Goal: Task Accomplishment & Management: Manage account settings

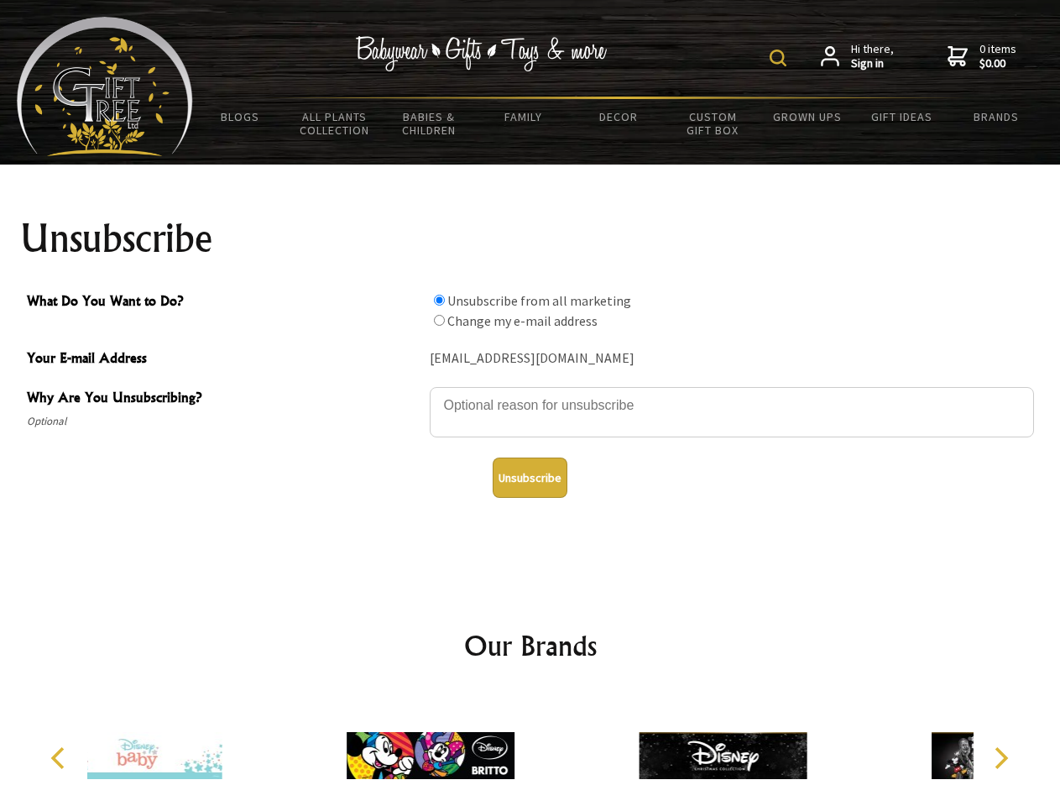
click at [781, 58] on img at bounding box center [778, 58] width 17 height 17
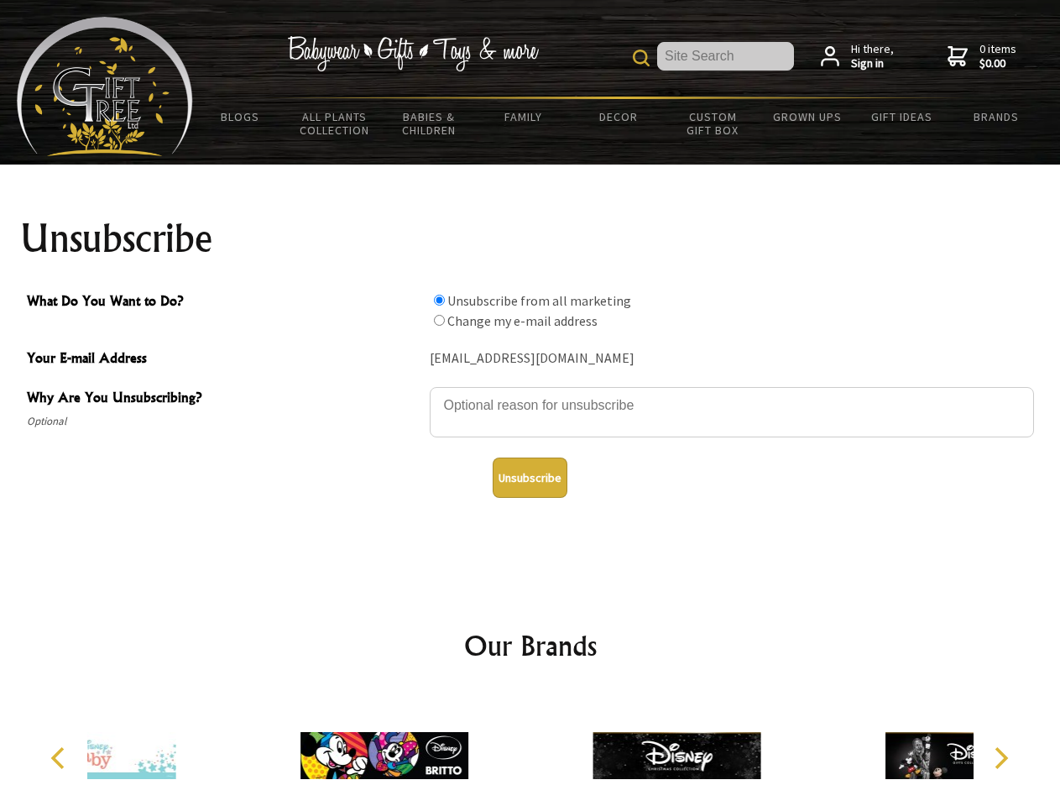
click at [531, 393] on textarea "Why Are You Unsubscribing?" at bounding box center [732, 412] width 604 height 50
click at [439, 300] on input "What Do You Want to Do?" at bounding box center [439, 300] width 11 height 11
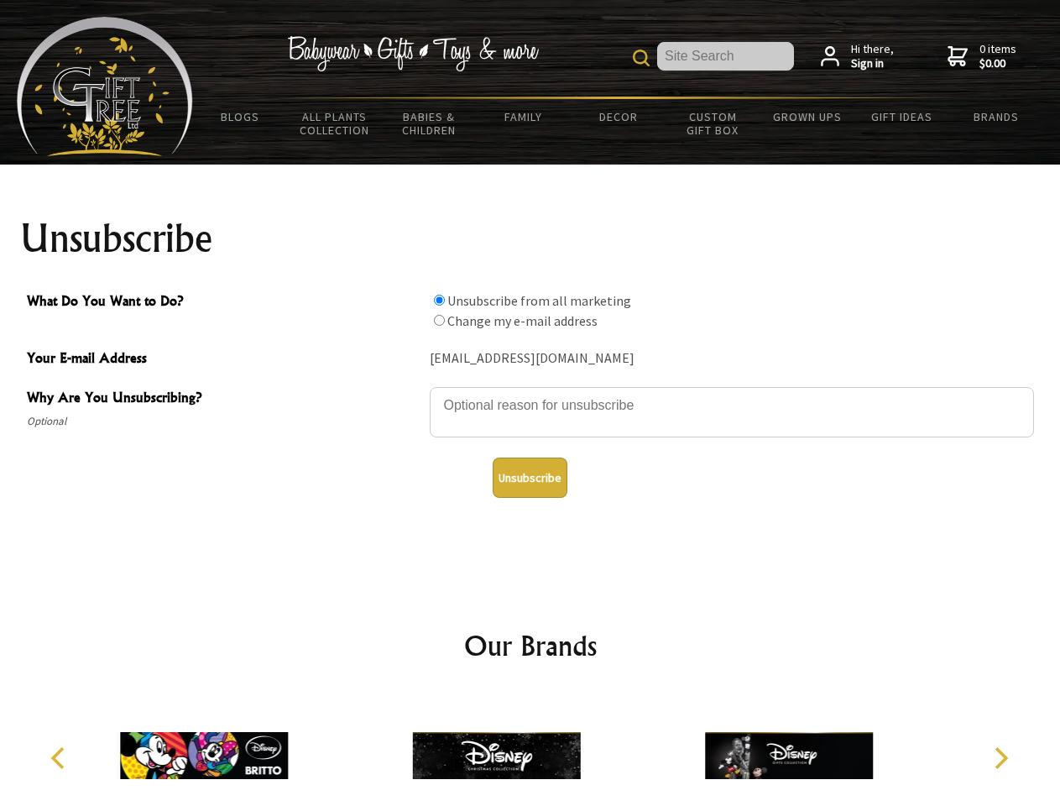
click at [439, 320] on input "What Do You Want to Do?" at bounding box center [439, 320] width 11 height 11
radio input "true"
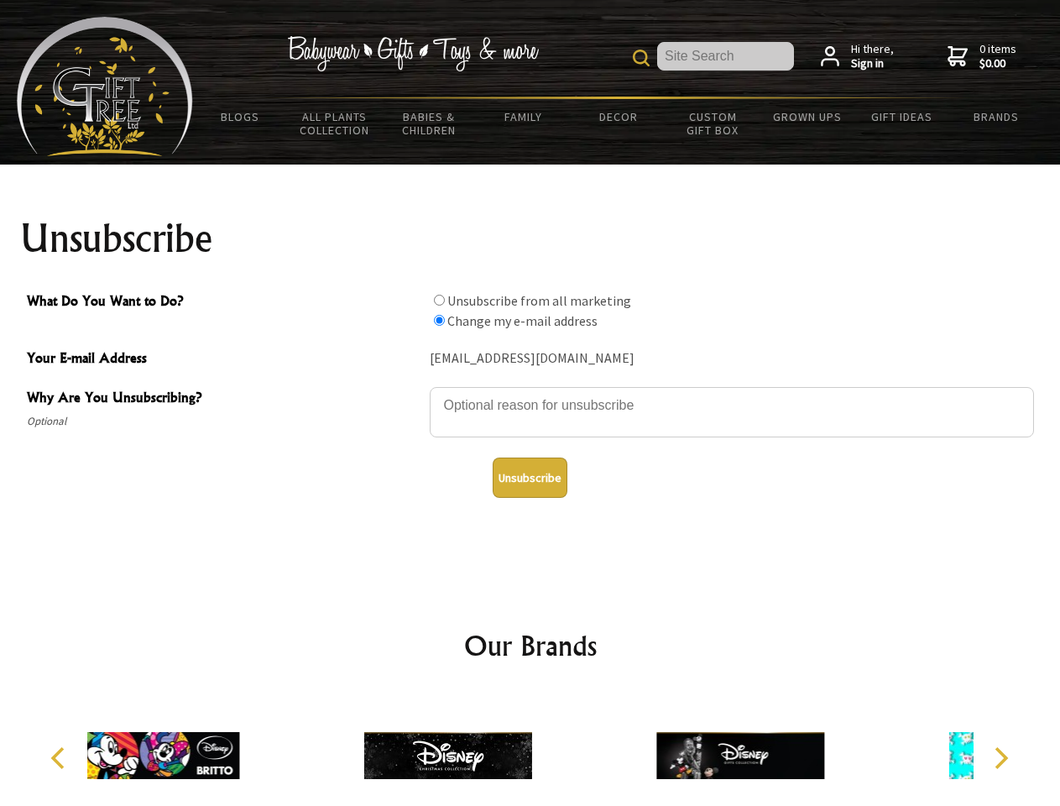
click at [530, 478] on button "Unsubscribe" at bounding box center [530, 478] width 75 height 40
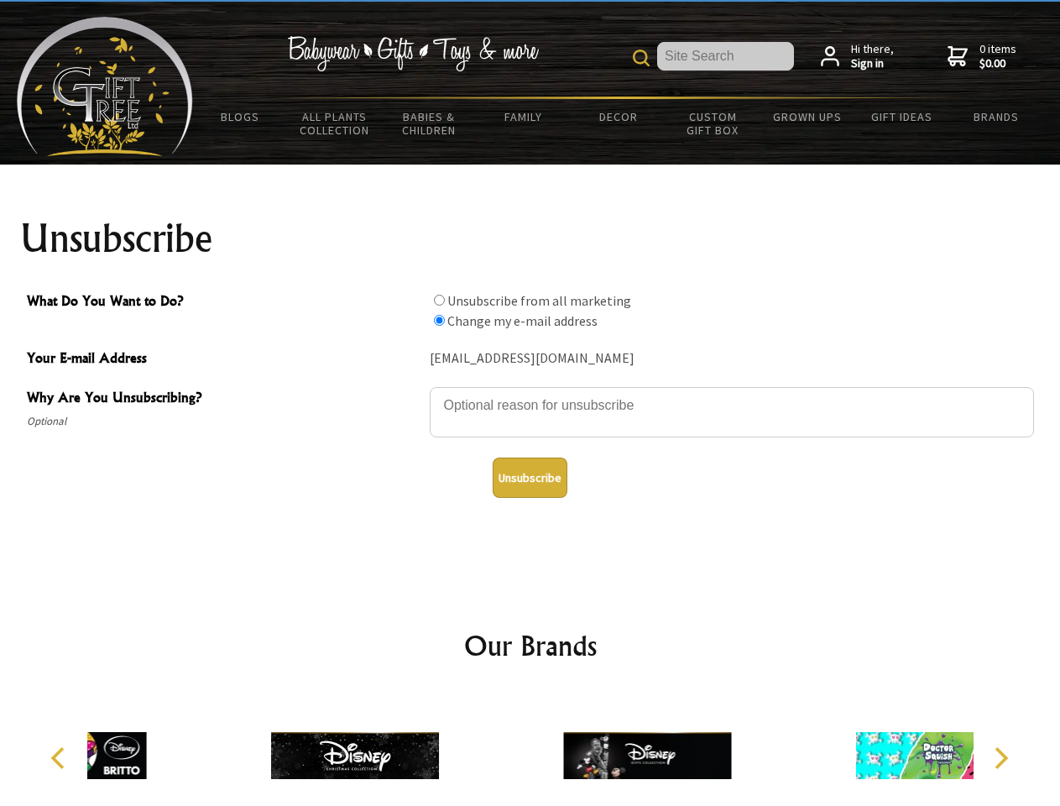
click at [60, 758] on icon "Previous" at bounding box center [60, 758] width 22 height 22
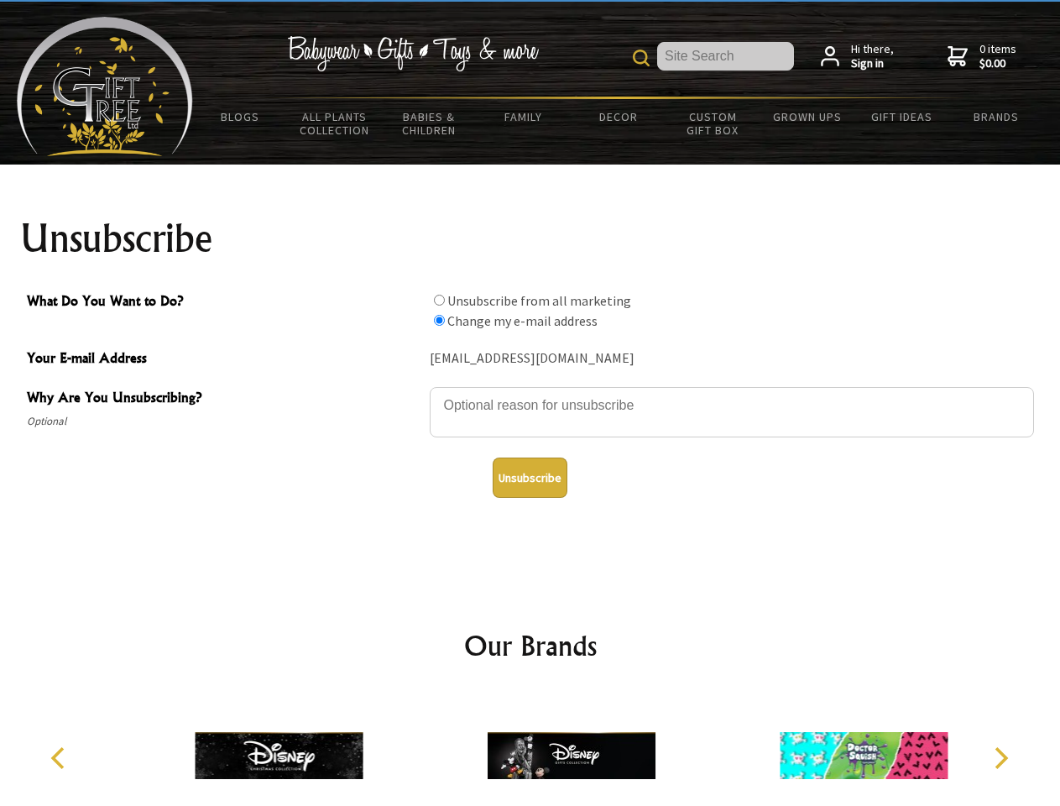
click at [1001, 758] on icon "Next" at bounding box center [1000, 758] width 22 height 22
